Goal: Check status

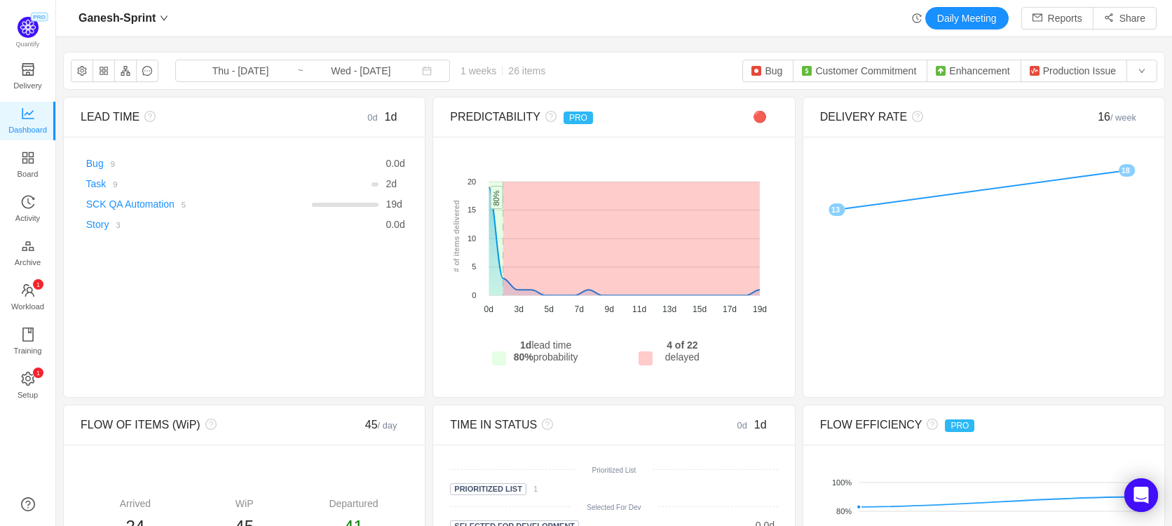
scroll to position [505, 1084]
click at [160, 17] on icon "icon: down" at bounding box center [164, 18] width 8 height 8
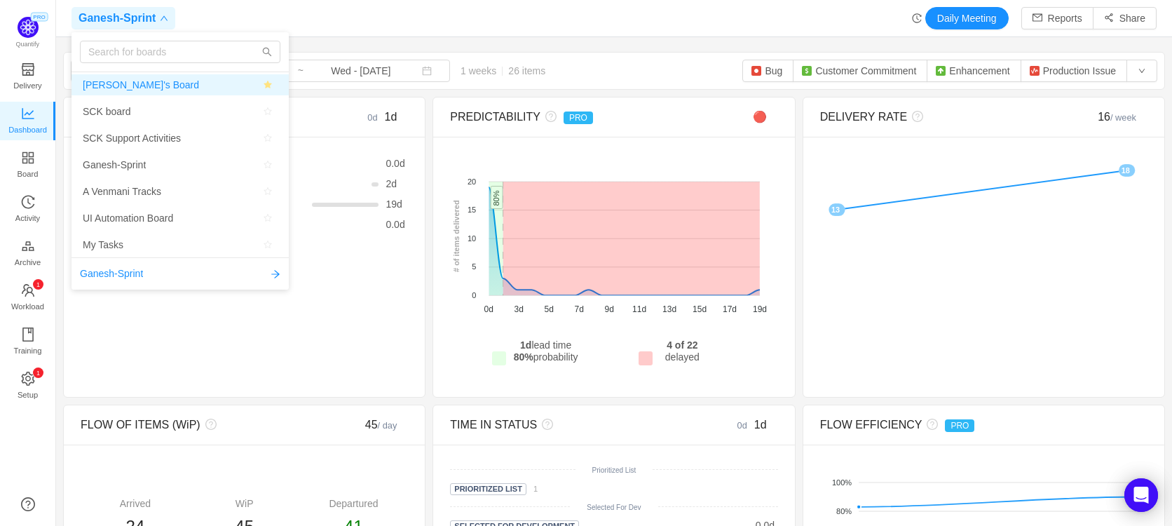
click at [154, 88] on span "Pulkit's Board" at bounding box center [180, 84] width 195 height 21
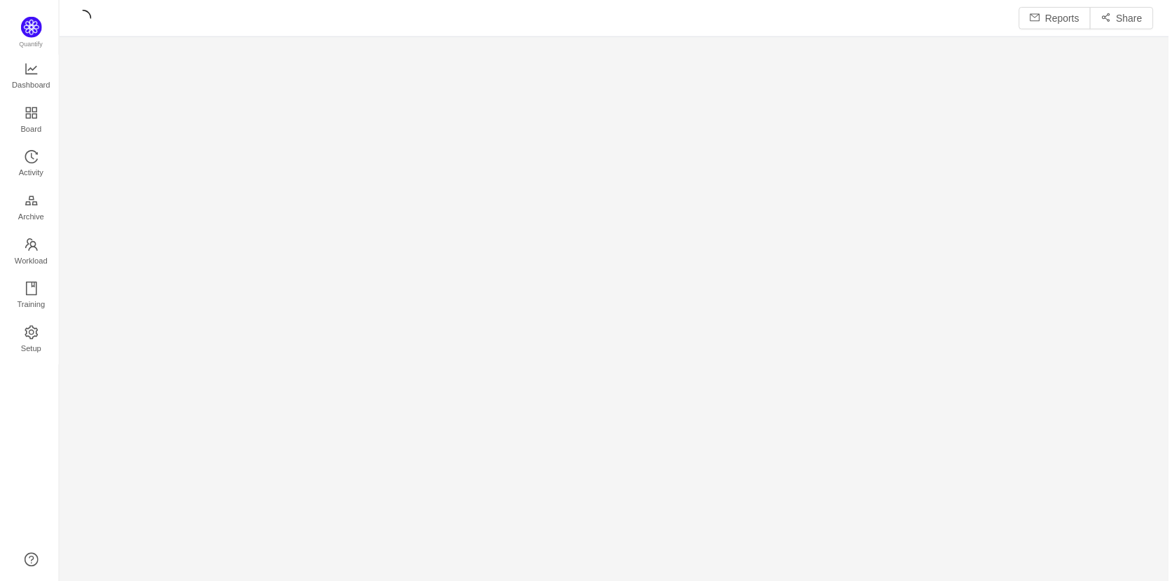
scroll to position [563, 1084]
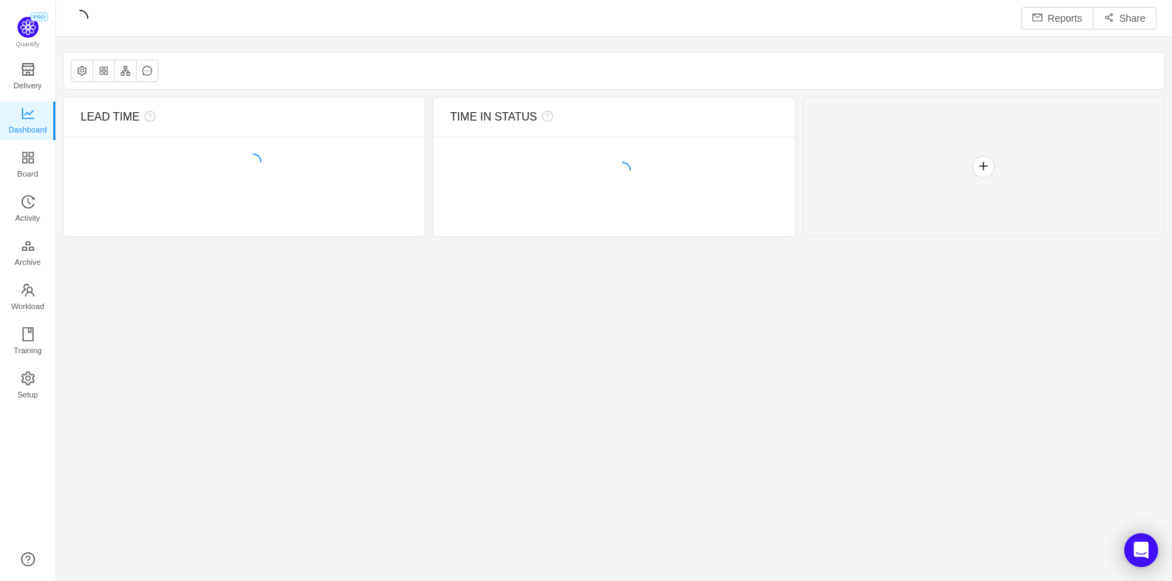
scroll to position [560, 1084]
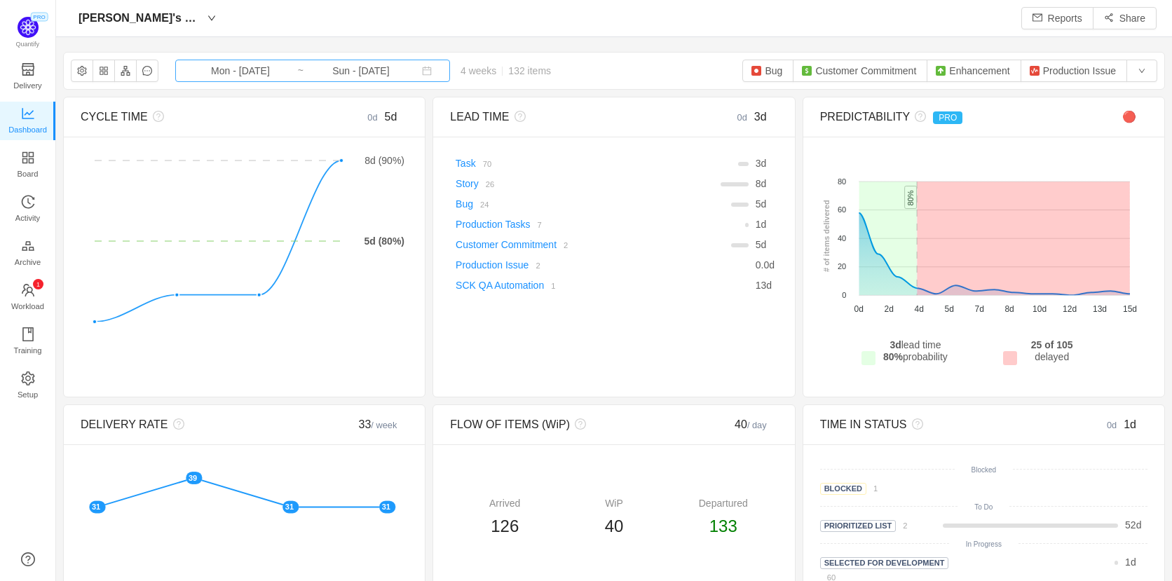
click at [237, 66] on input "Mon - [DATE]" at bounding box center [241, 70] width 114 height 15
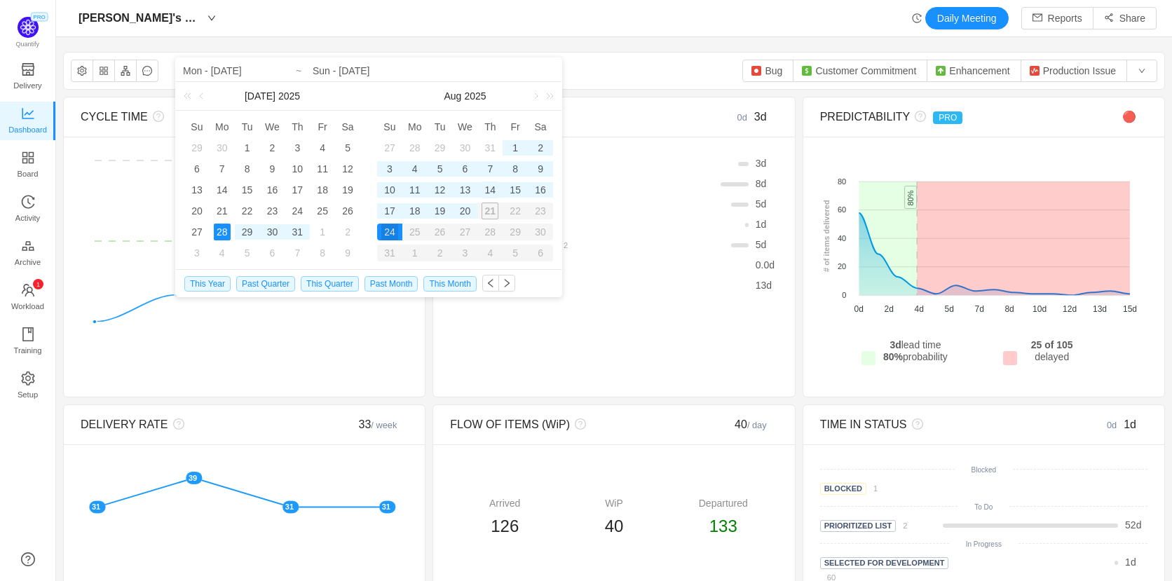
click at [486, 188] on div "14" at bounding box center [489, 189] width 17 height 17
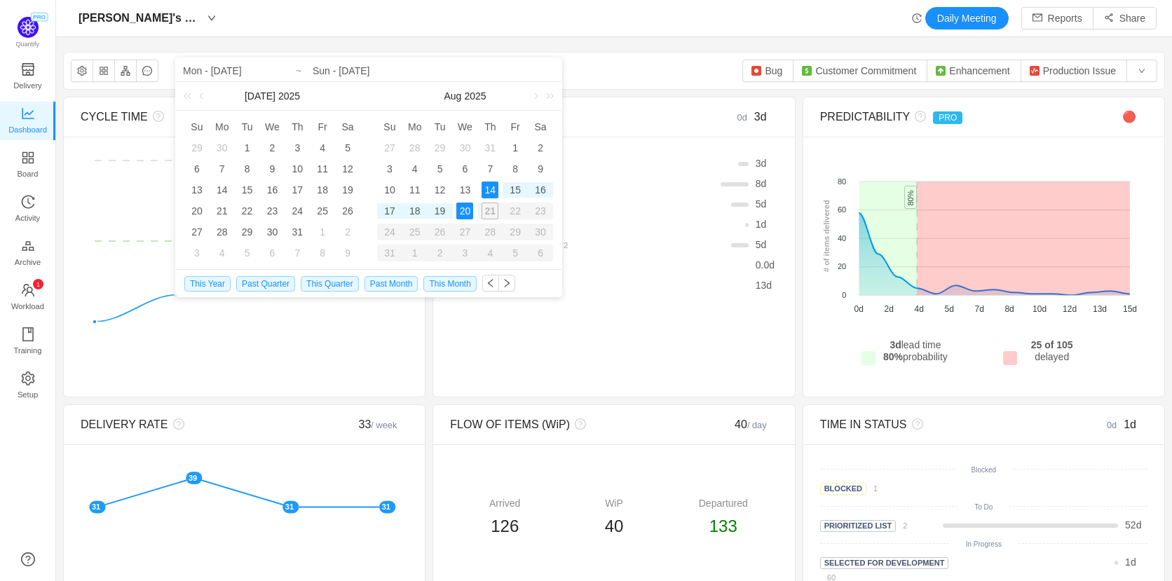
click at [469, 212] on div "20" at bounding box center [464, 211] width 17 height 17
type input "Thu - Aug 14, 2025"
type input "Wed - Aug 20, 2025"
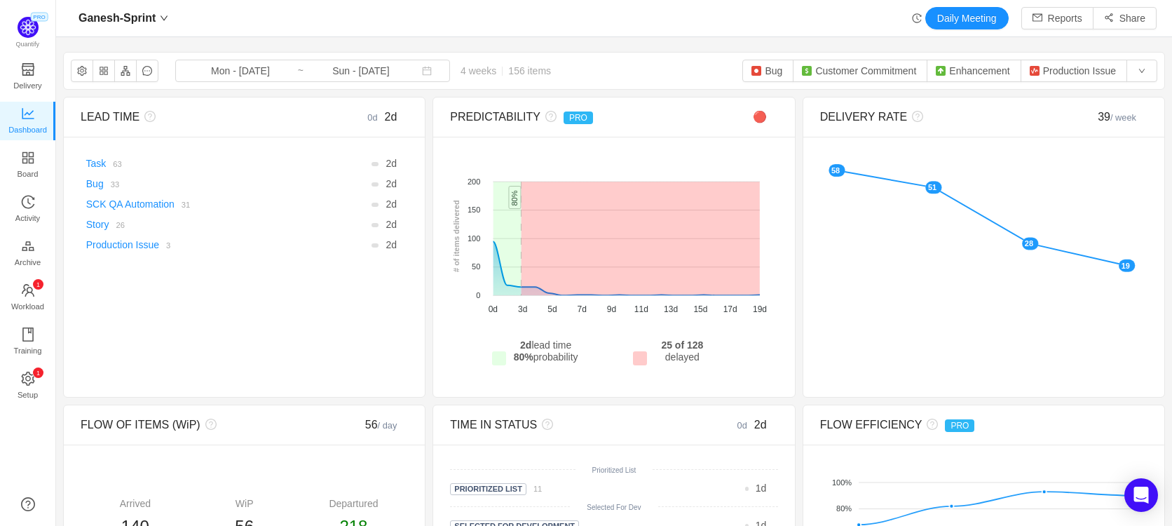
scroll to position [505, 1084]
